Goal: Task Accomplishment & Management: Manage account settings

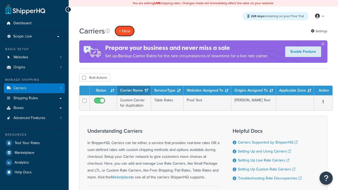
click at [125, 31] on button "+ New" at bounding box center [125, 31] width 20 height 11
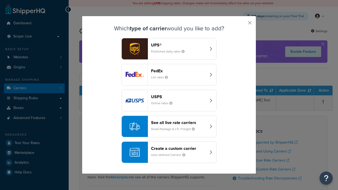
click at [179, 71] on header "FedEx" at bounding box center [178, 70] width 55 height 5
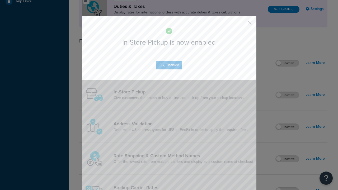
scroll to position [181, 0]
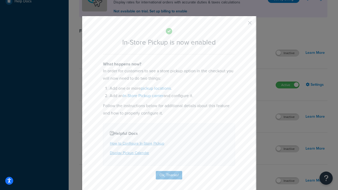
click at [242, 25] on button "button" at bounding box center [242, 24] width 1 height 1
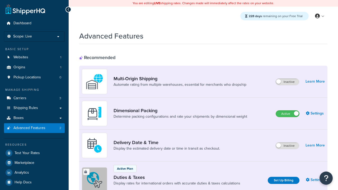
scroll to position [111, 0]
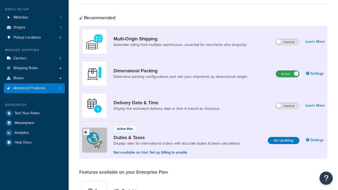
click at [288, 71] on label "Active" at bounding box center [287, 74] width 23 height 6
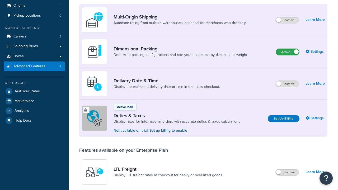
scroll to position [0, 0]
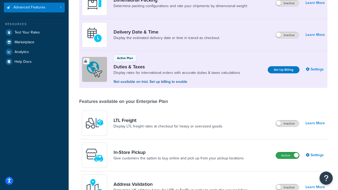
click at [288, 156] on label "Active" at bounding box center [287, 155] width 23 height 6
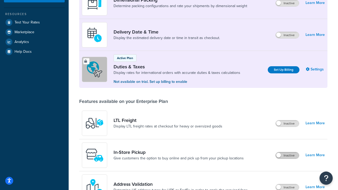
scroll to position [101, 0]
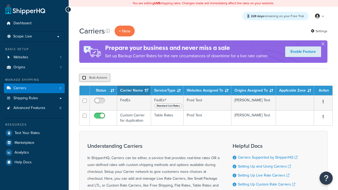
click at [84, 78] on input "checkbox" at bounding box center [84, 78] width 4 height 4
checkbox input "true"
click at [0, 0] on button "Delete" at bounding box center [0, 0] width 0 height 0
